Goal: Check status: Check status

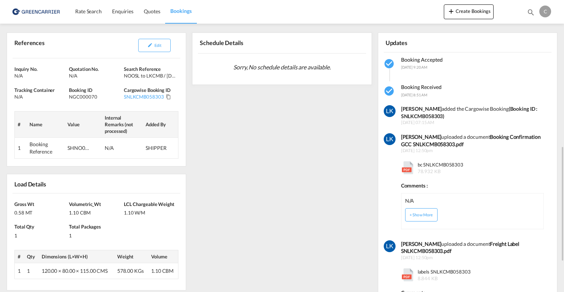
scroll to position [221, 0]
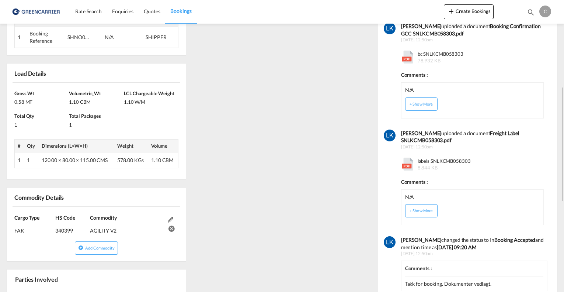
click at [427, 160] on span "labels SNLKCMB058303 8.844 KB" at bounding box center [443, 163] width 55 height 13
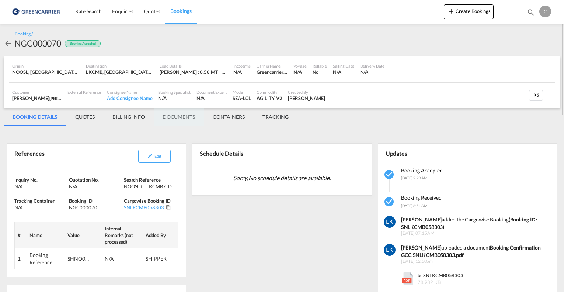
click at [190, 115] on md-tab-item "DOCUMENTS" at bounding box center [179, 117] width 50 height 18
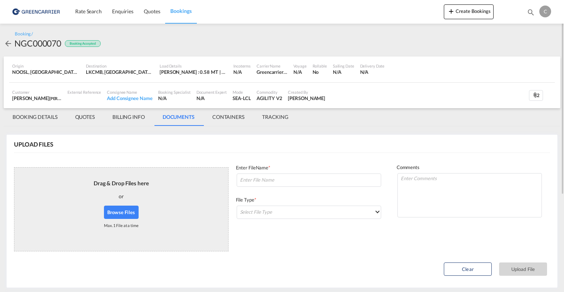
click at [41, 117] on md-tab-item "BOOKING DETAILS" at bounding box center [35, 117] width 63 height 18
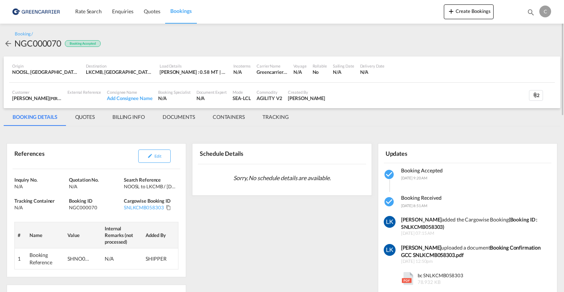
scroll to position [147, 0]
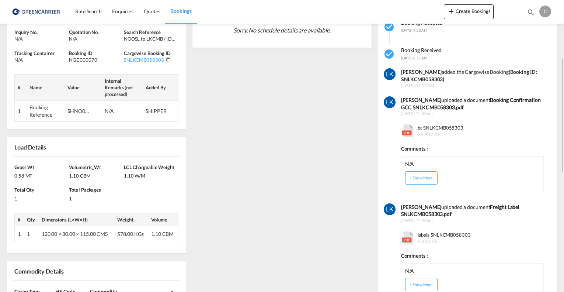
click at [406, 128] on md-icon at bounding box center [407, 130] width 13 height 13
click at [407, 128] on md-icon at bounding box center [407, 130] width 13 height 13
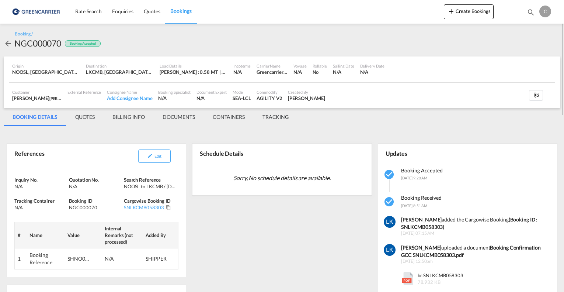
click at [183, 120] on md-tab-item "DOCUMENTS" at bounding box center [179, 117] width 50 height 18
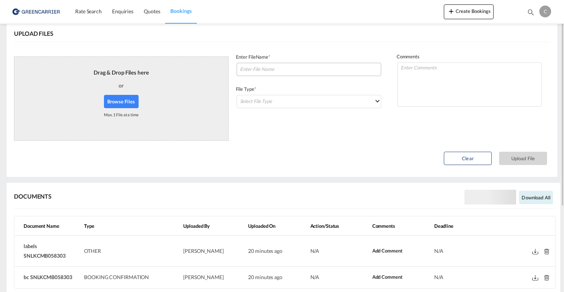
scroll to position [146, 0]
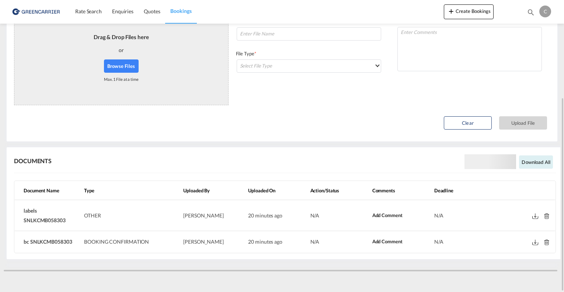
click at [109, 219] on td "OTHER" at bounding box center [130, 215] width 99 height 31
click at [534, 216] on md-icon at bounding box center [535, 216] width 6 height 6
click at [537, 217] on md-icon at bounding box center [535, 216] width 6 height 6
click at [533, 240] on md-icon at bounding box center [535, 242] width 6 height 6
click at [537, 244] on md-icon at bounding box center [535, 242] width 6 height 6
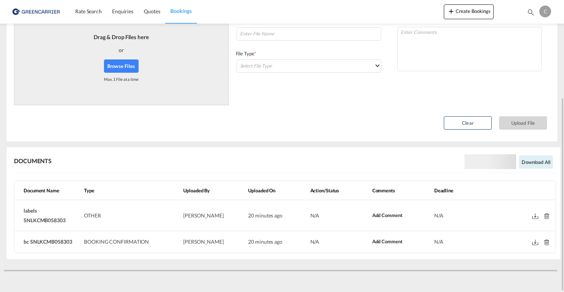
drag, startPoint x: 69, startPoint y: 220, endPoint x: 22, endPoint y: 219, distance: 46.8
click at [22, 219] on td "labels SNLKCMB058303" at bounding box center [48, 215] width 66 height 31
copy span "SNLKCMB058303"
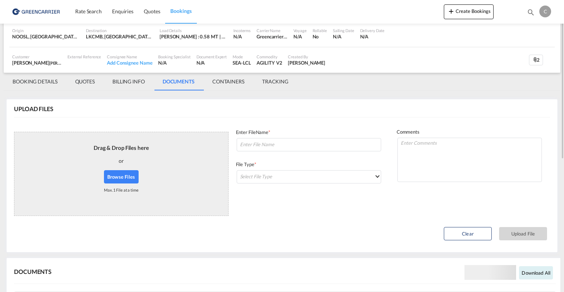
scroll to position [0, 0]
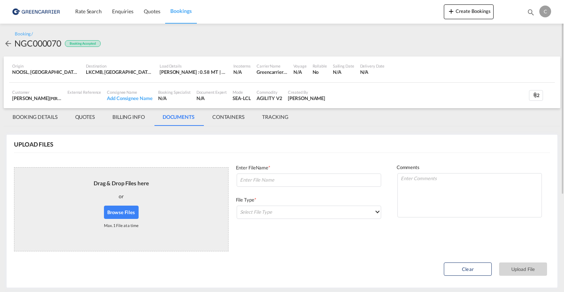
click at [48, 117] on md-tab-item "BOOKING DETAILS" at bounding box center [35, 117] width 63 height 18
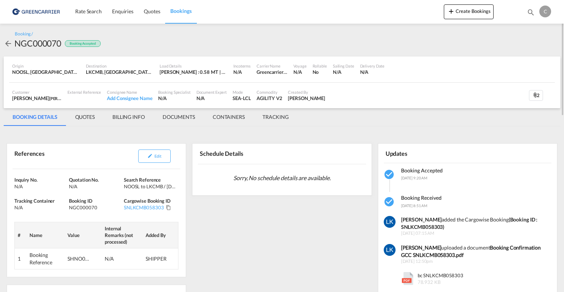
click at [87, 118] on md-tab-item "QUOTES" at bounding box center [84, 117] width 37 height 18
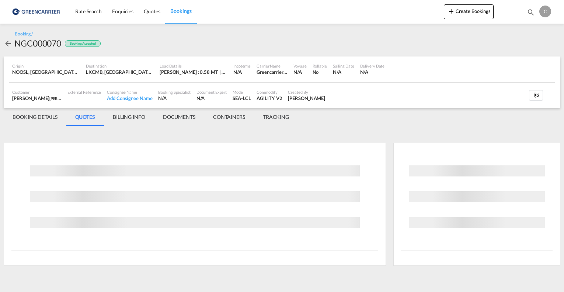
click at [117, 118] on md-tab-item "BILLING INFO" at bounding box center [129, 117] width 50 height 18
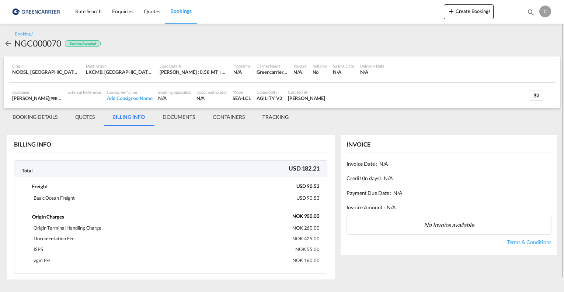
click at [191, 122] on md-tab-item "DOCUMENTS" at bounding box center [179, 117] width 50 height 18
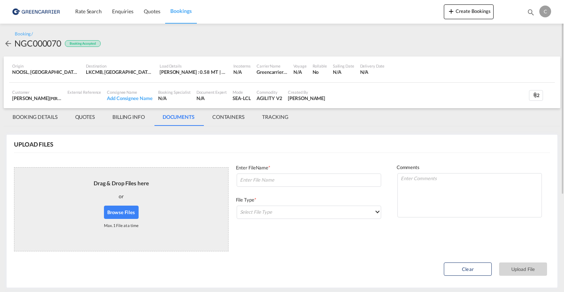
click at [219, 118] on md-tab-item "CONTAINERS" at bounding box center [229, 117] width 50 height 18
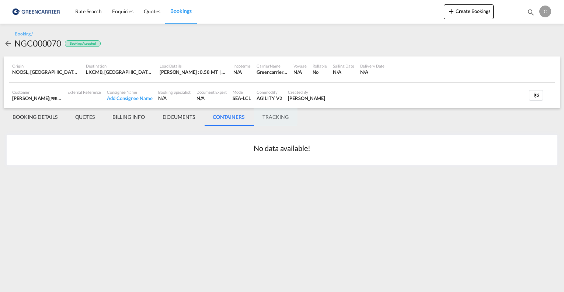
click at [270, 116] on md-tab-item "TRACKING" at bounding box center [276, 117] width 44 height 18
